Goal: Task Accomplishment & Management: Manage account settings

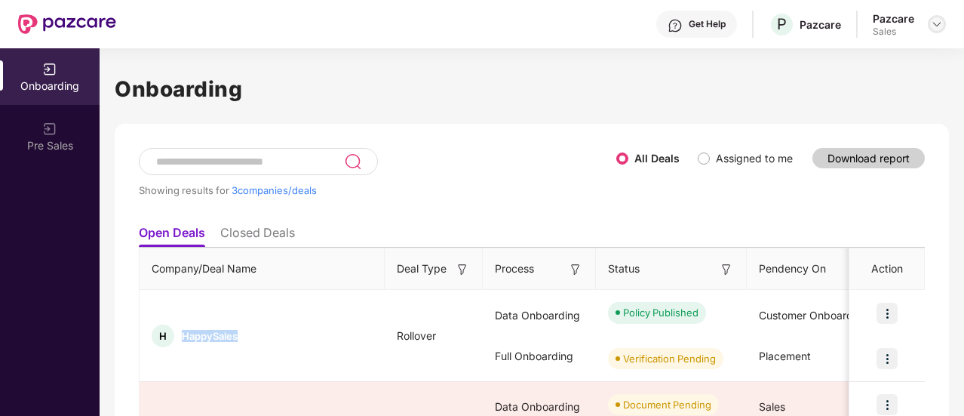
scroll to position [143, 0]
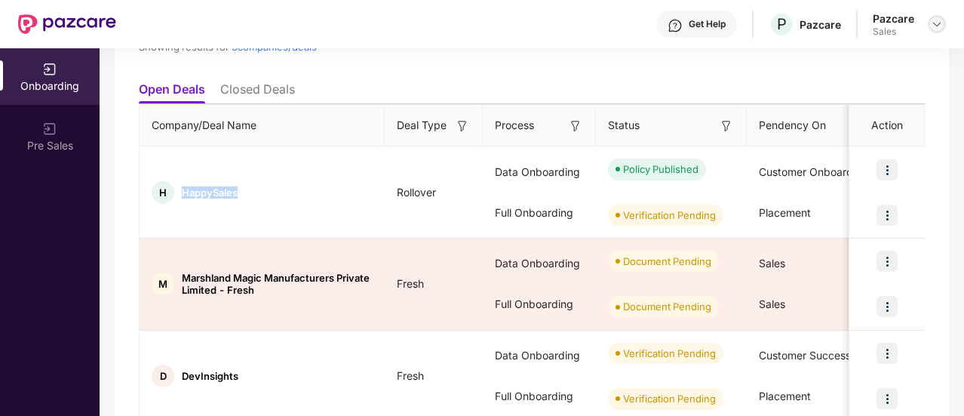
click at [942, 29] on img at bounding box center [937, 24] width 12 height 12
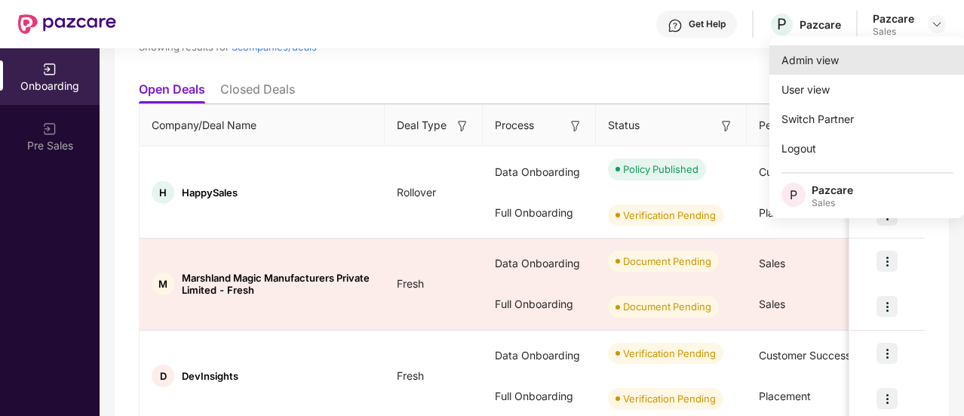
click at [844, 63] on div "Admin view" at bounding box center [868, 59] width 196 height 29
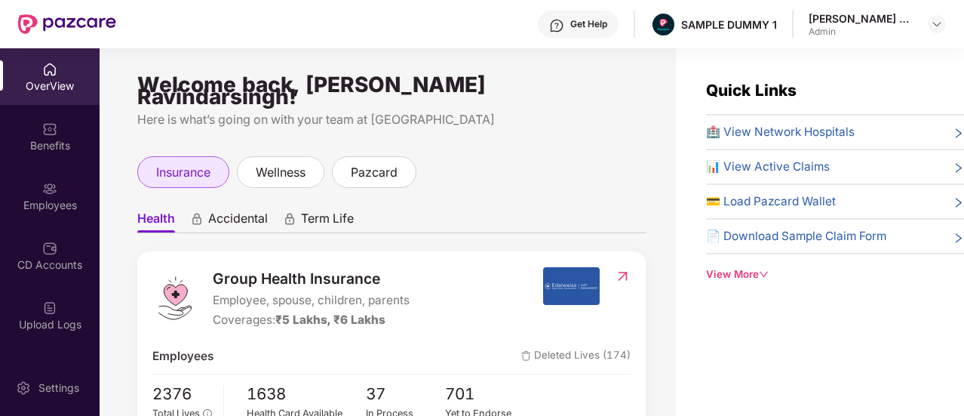
click at [189, 163] on span "insurance" at bounding box center [183, 172] width 54 height 19
click at [149, 211] on span "Health" at bounding box center [156, 222] width 38 height 22
click at [234, 211] on span "Accidental" at bounding box center [238, 222] width 60 height 22
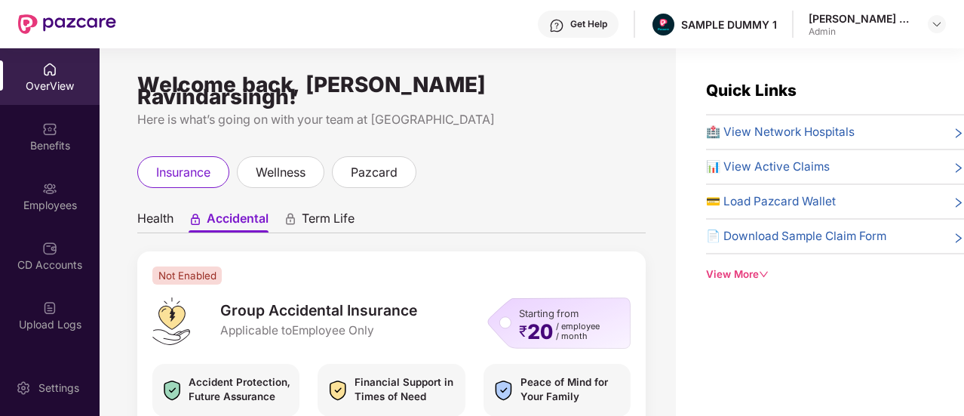
click at [331, 211] on span "Term Life" at bounding box center [328, 222] width 53 height 22
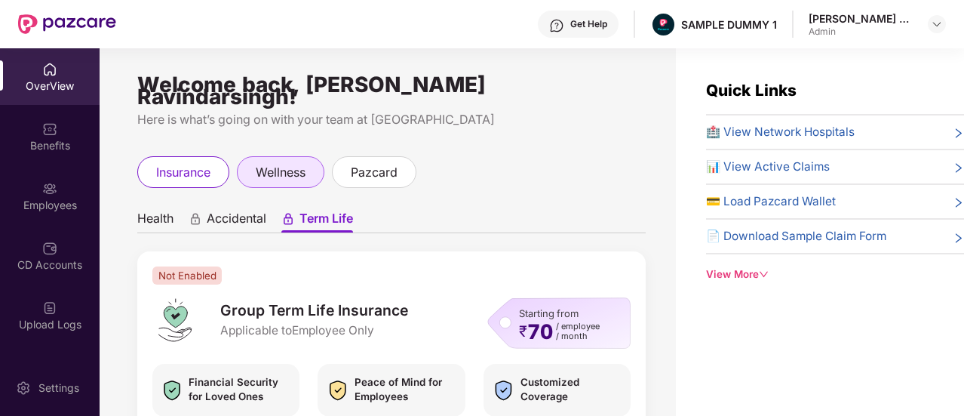
click at [291, 168] on span "wellness" at bounding box center [281, 172] width 50 height 19
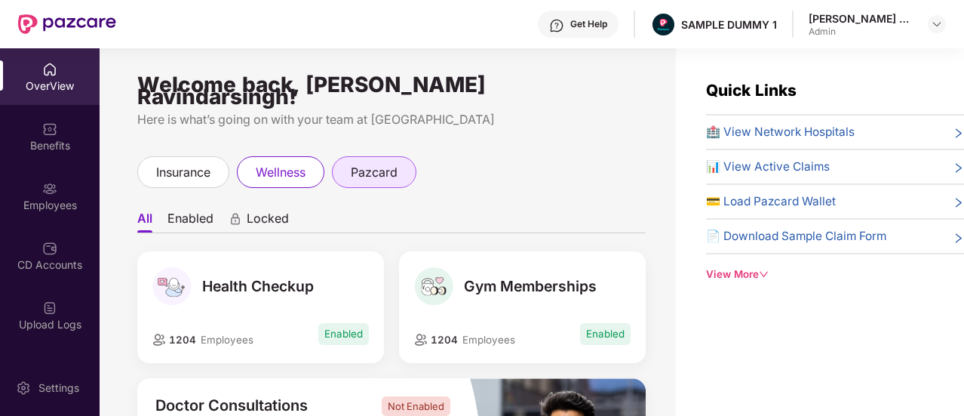
click at [395, 163] on span "pazcard" at bounding box center [374, 172] width 47 height 19
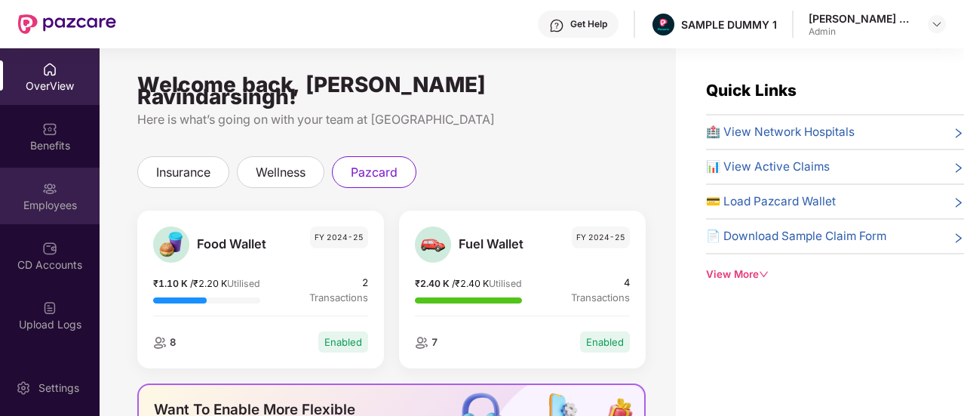
click at [44, 195] on img at bounding box center [49, 188] width 15 height 15
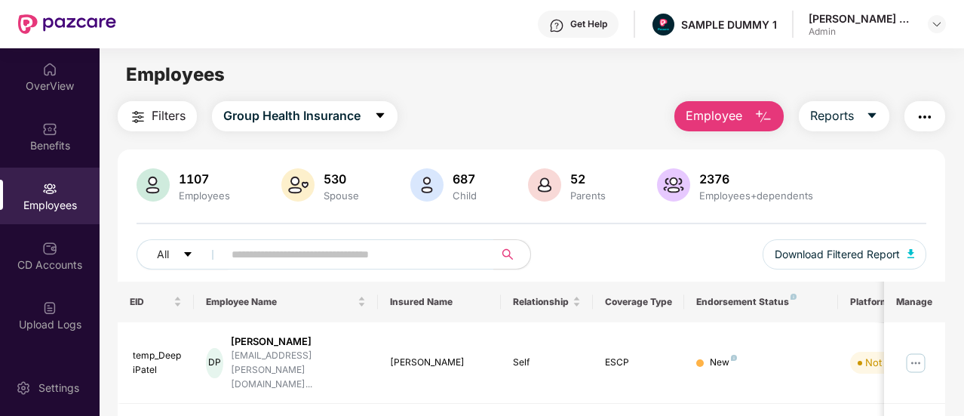
click at [741, 109] on span "Employee" at bounding box center [714, 115] width 57 height 19
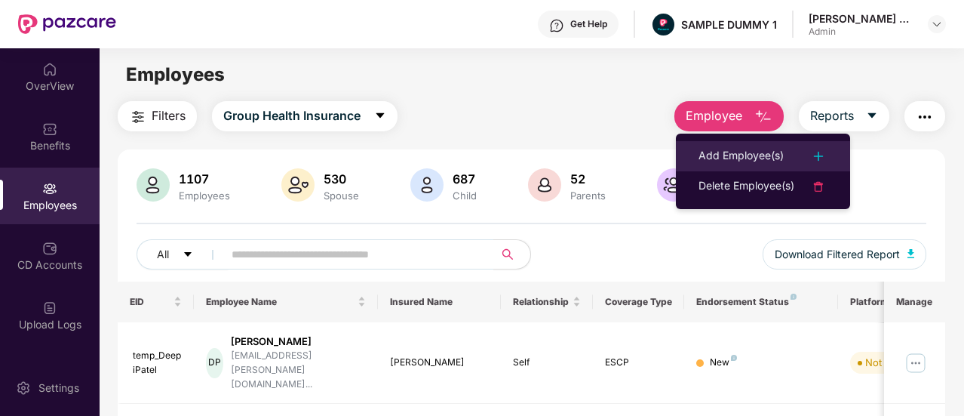
click at [726, 164] on div "Add Employee(s)" at bounding box center [741, 156] width 85 height 18
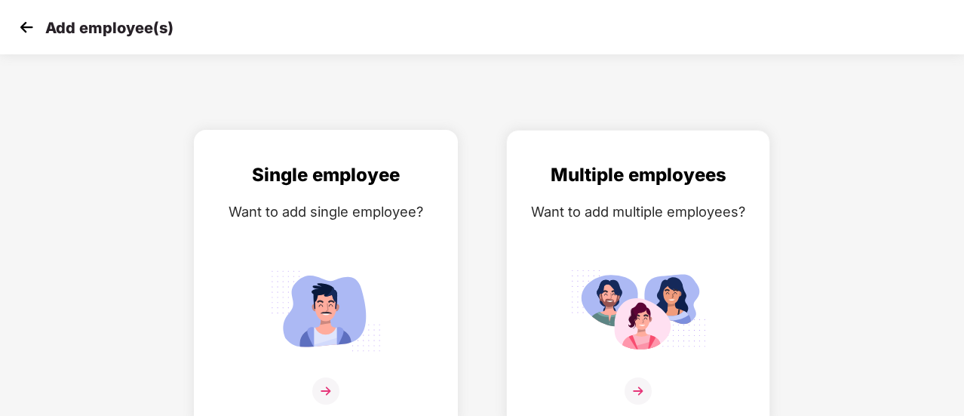
click at [372, 228] on div "Single employee Want to add single employee?" at bounding box center [326, 292] width 232 height 263
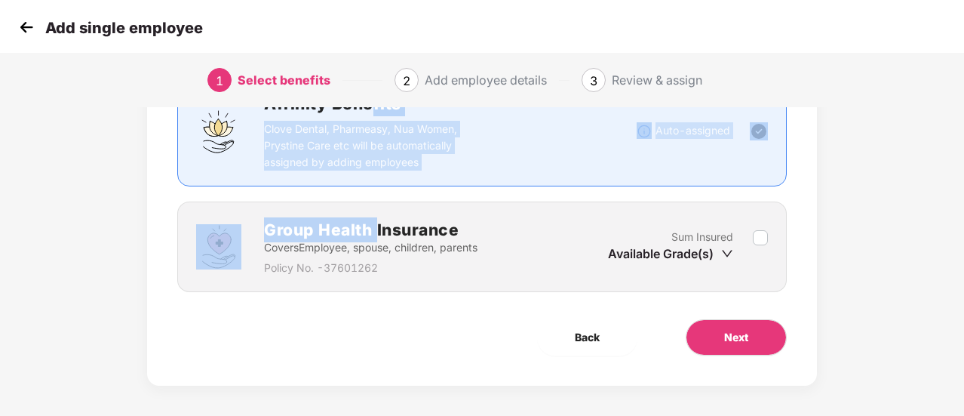
click at [374, 226] on div "Benefits 0 / 1 Selected Affinity Benefits Clove Dental, Pharmeasy, Nua Women, P…" at bounding box center [482, 156] width 610 height 272
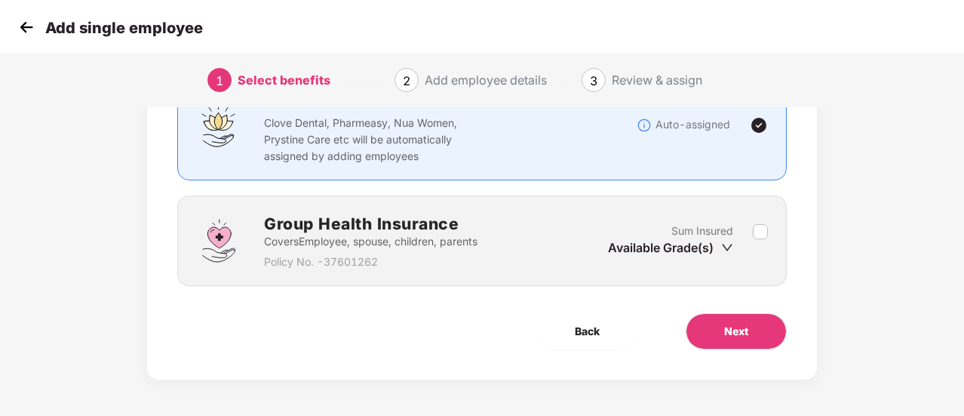
click at [518, 334] on div "Back" at bounding box center [587, 331] width 149 height 36
click at [716, 334] on button "Next" at bounding box center [736, 331] width 101 height 36
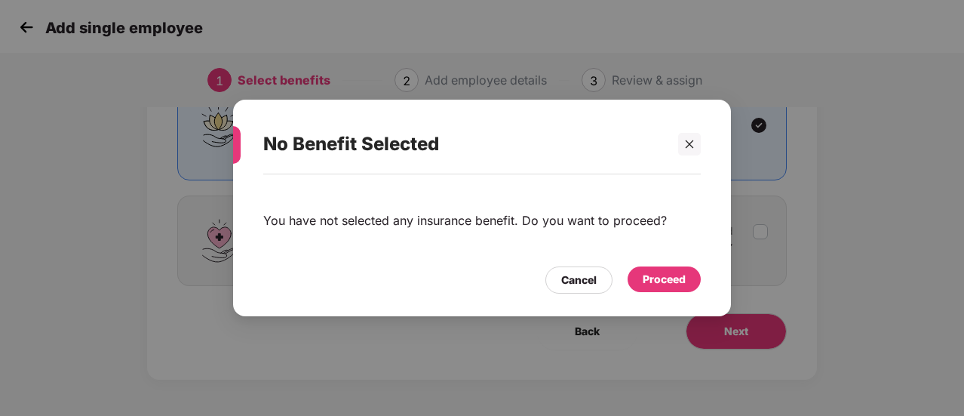
click at [651, 271] on div "Proceed" at bounding box center [664, 279] width 43 height 17
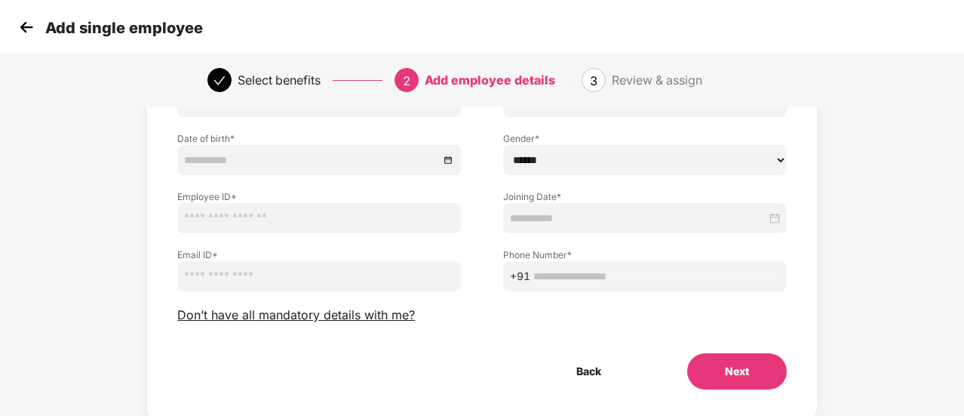
scroll to position [151, 0]
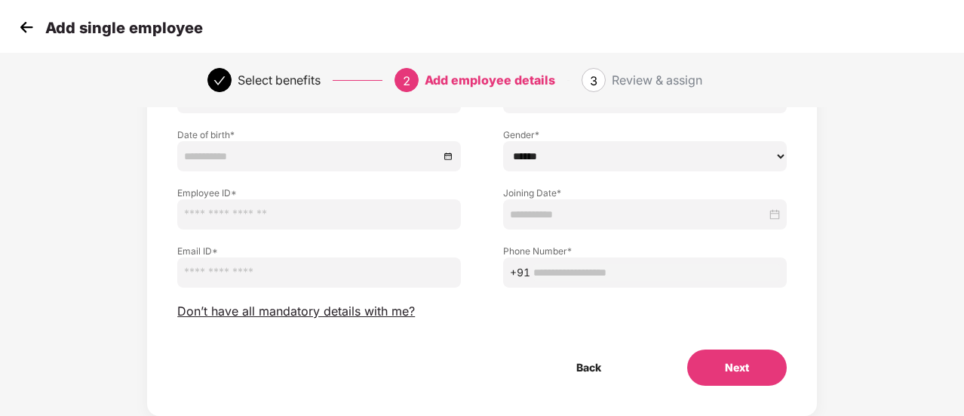
click at [711, 380] on button "Next" at bounding box center [737, 367] width 100 height 36
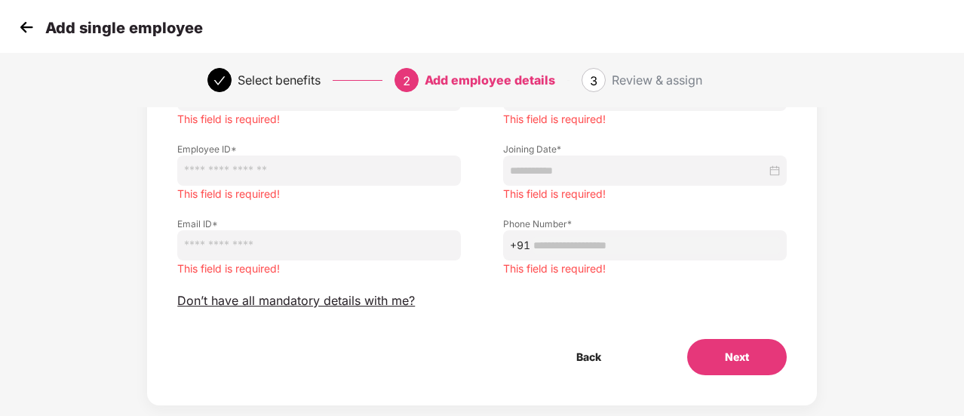
scroll to position [241, 0]
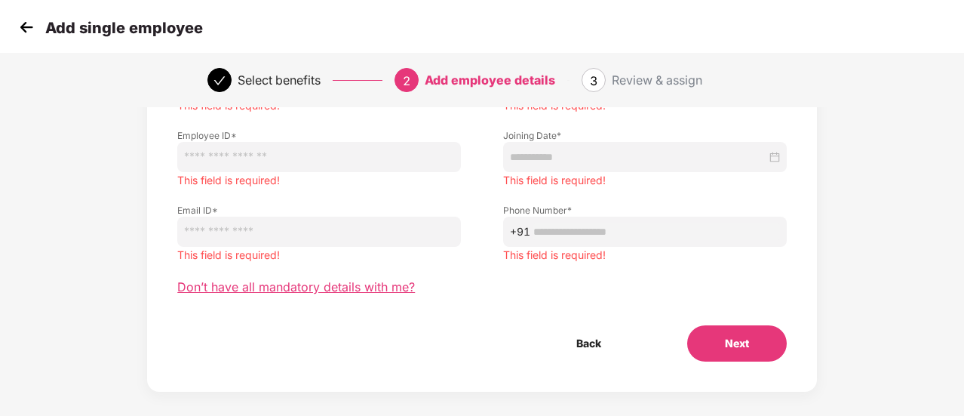
click at [303, 288] on span "Don’t have all mandatory details with me?" at bounding box center [296, 287] width 238 height 16
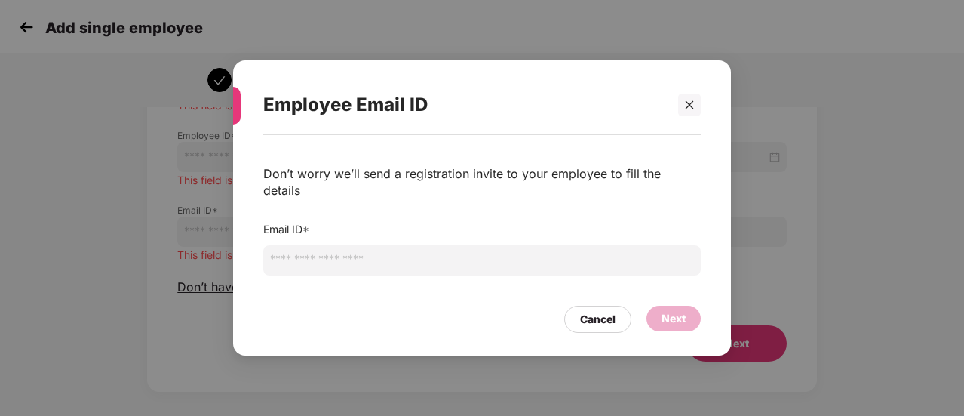
click at [360, 247] on input "email" at bounding box center [482, 260] width 438 height 30
type input "*********"
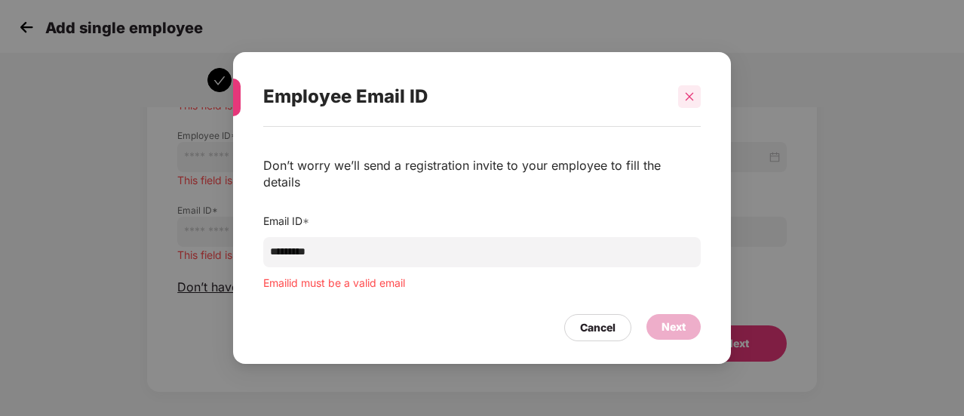
click at [694, 118] on div "Employee Email ID" at bounding box center [482, 96] width 438 height 59
click at [690, 108] on div at bounding box center [689, 96] width 23 height 23
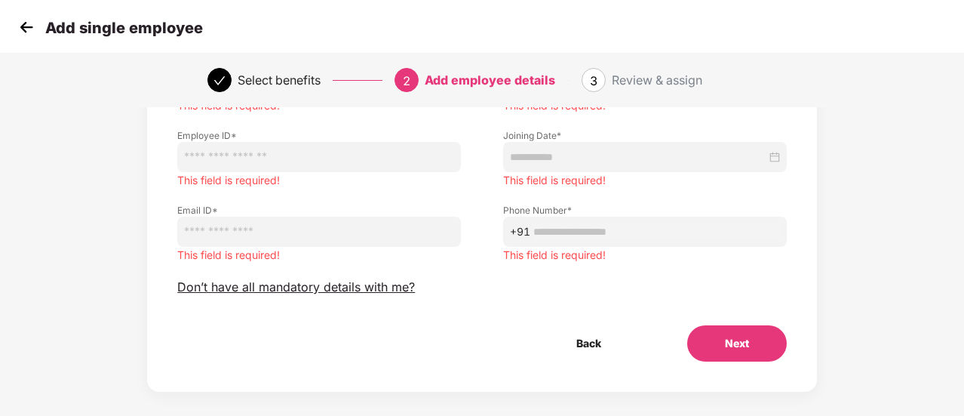
click at [20, 36] on img at bounding box center [26, 27] width 23 height 23
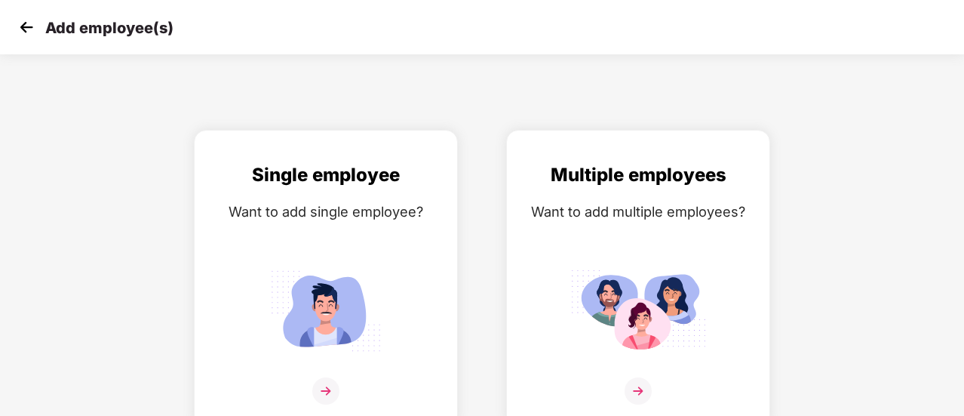
click at [20, 36] on img at bounding box center [26, 27] width 23 height 23
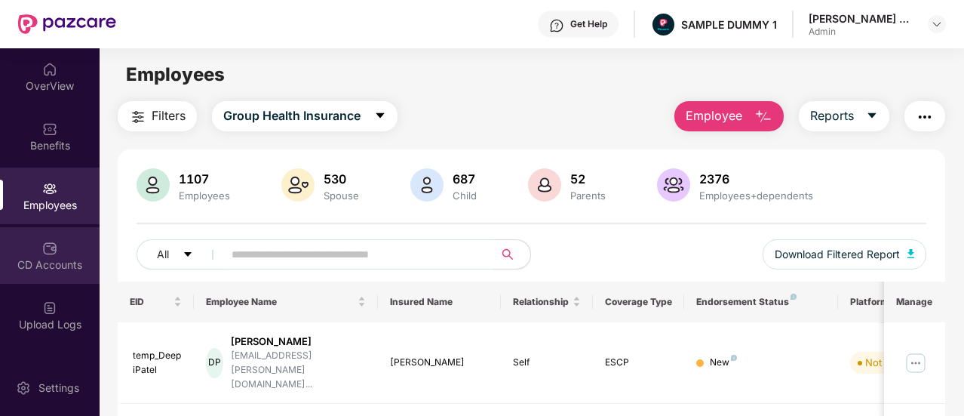
click at [42, 239] on div at bounding box center [49, 246] width 15 height 15
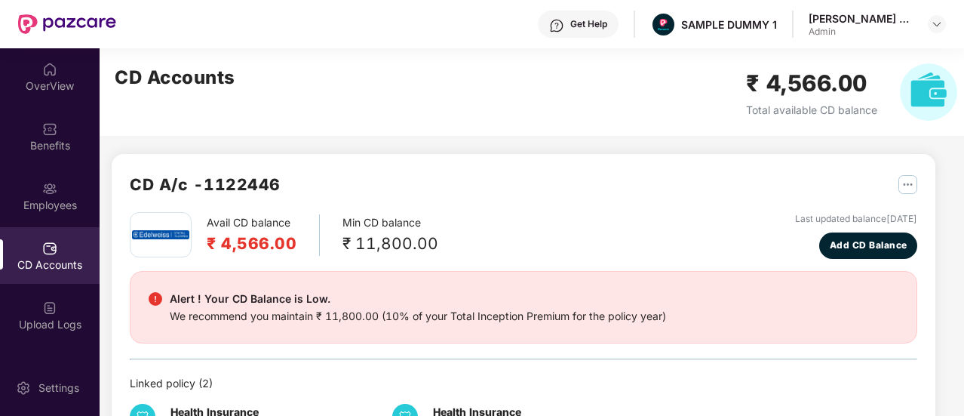
click at [546, 94] on div "CD Accounts ₹ 4,566.00 Total available CD balance" at bounding box center [536, 92] width 873 height 88
click at [863, 252] on span "Add CD Balance" at bounding box center [869, 245] width 78 height 14
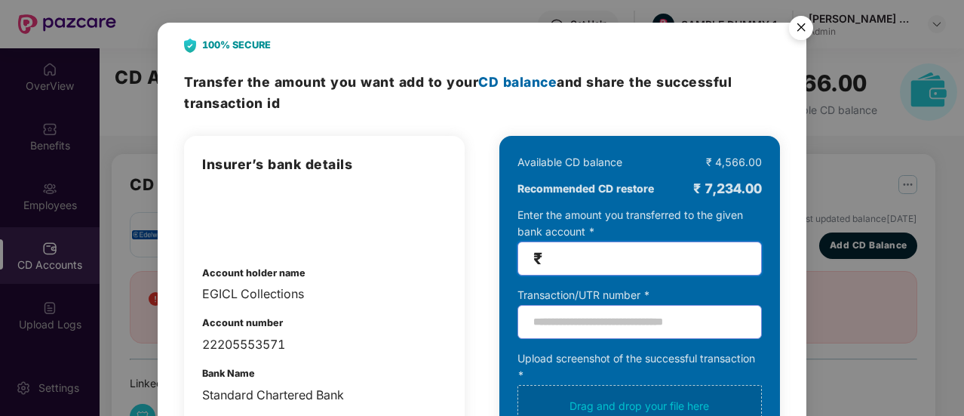
click at [598, 263] on input "number" at bounding box center [646, 258] width 201 height 17
type input "**********"
click at [804, 21] on img "Close" at bounding box center [801, 30] width 42 height 42
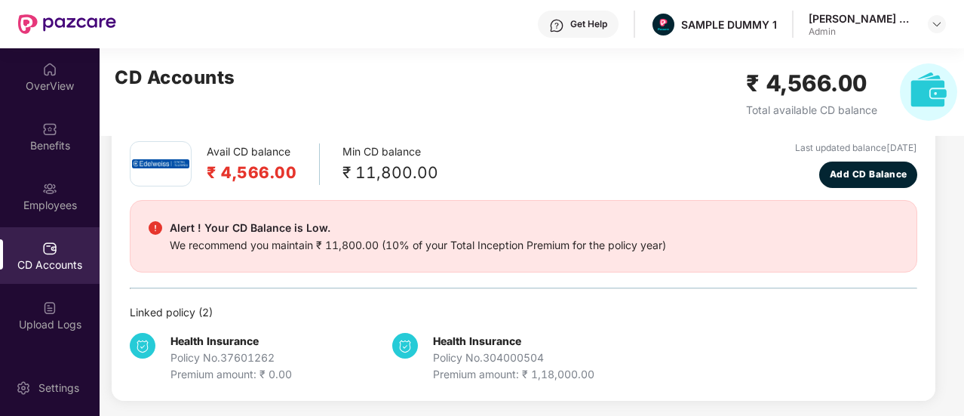
scroll to position [72, 0]
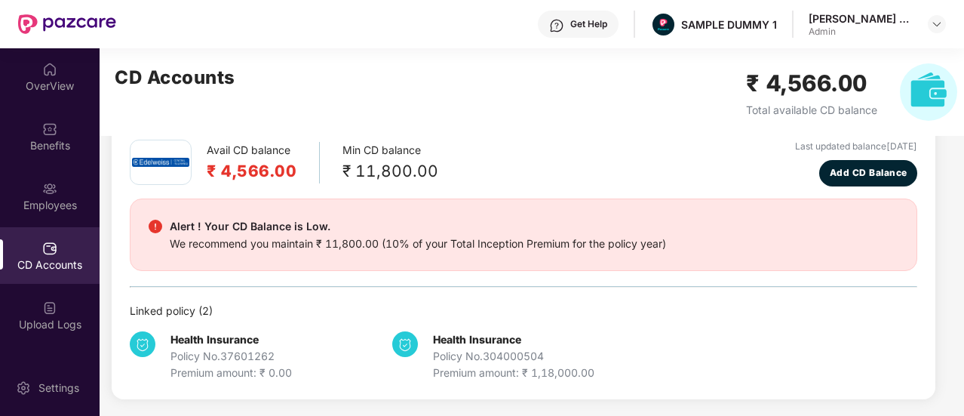
click at [549, 276] on div "Avail CD balance ₹ 4,566.00 Min CD balance ₹ 11,800.00 Last updated balance [DA…" at bounding box center [524, 260] width 788 height 241
click at [574, 161] on div "Avail CD balance ₹ 4,566.00 Min CD balance ₹ 11,800.00 Last updated balance [DA…" at bounding box center [524, 163] width 788 height 47
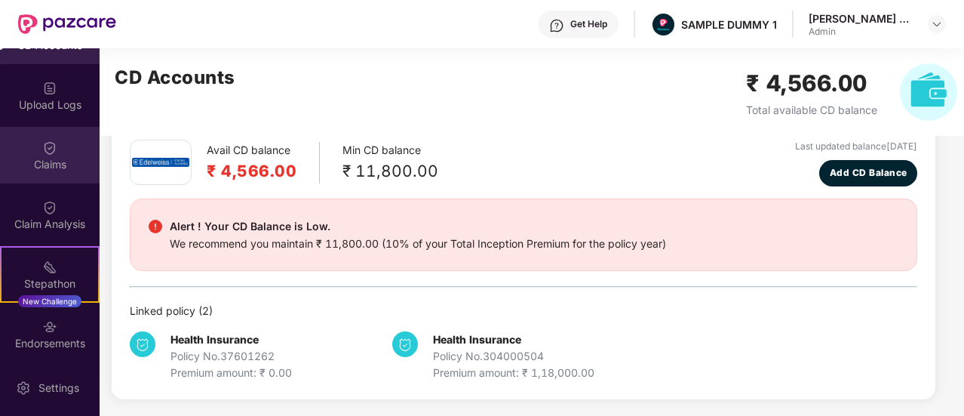
click at [42, 179] on div "Claims" at bounding box center [50, 155] width 100 height 57
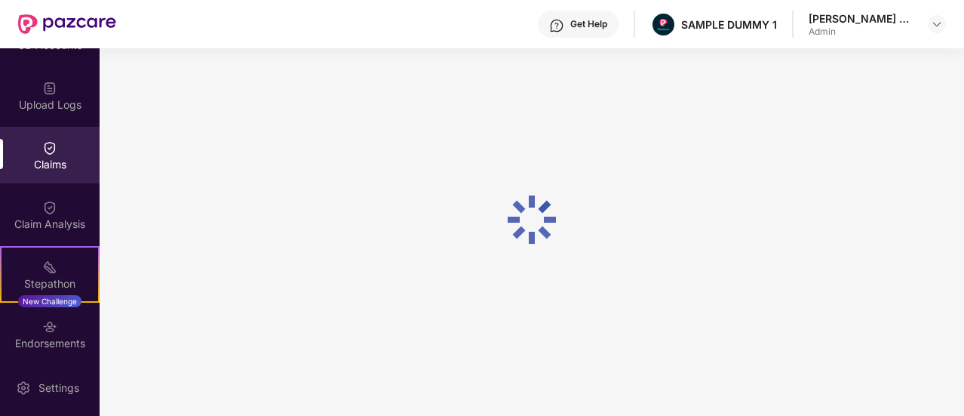
scroll to position [0, 0]
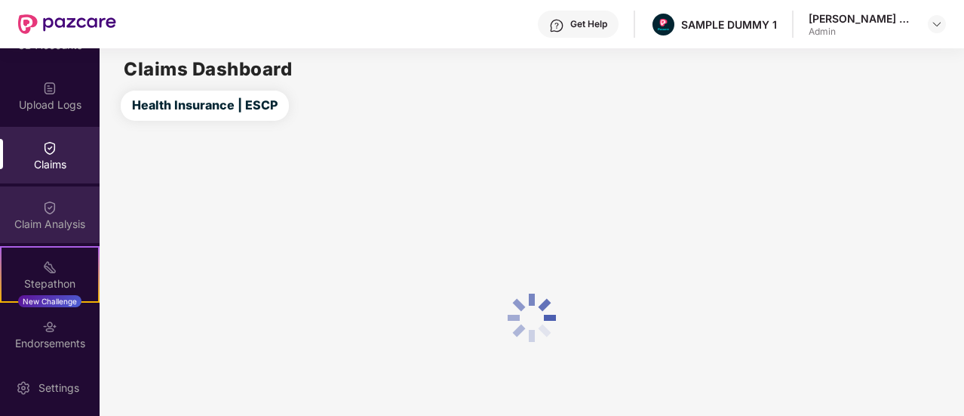
click at [41, 221] on div "Claim Analysis" at bounding box center [50, 224] width 100 height 15
